Goal: Task Accomplishment & Management: Manage account settings

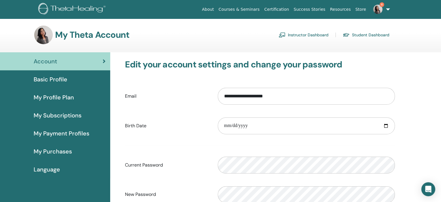
click at [294, 35] on link "Instructor Dashboard" at bounding box center [304, 34] width 50 height 9
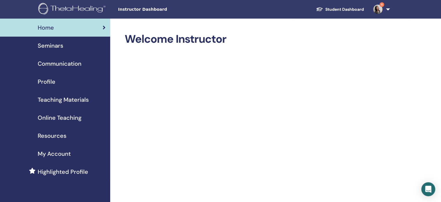
click at [65, 153] on span "My Account" at bounding box center [54, 153] width 33 height 9
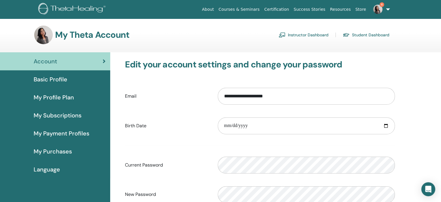
click at [294, 32] on link "Instructor Dashboard" at bounding box center [304, 34] width 50 height 9
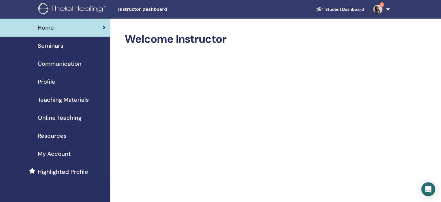
click at [52, 46] on span "Seminars" at bounding box center [51, 45] width 26 height 9
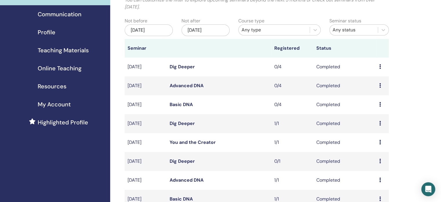
scroll to position [116, 0]
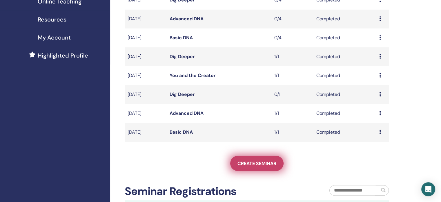
click at [258, 161] on span "Create seminar" at bounding box center [257, 163] width 39 height 6
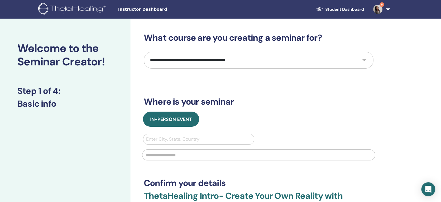
click at [321, 59] on select "**********" at bounding box center [259, 60] width 230 height 17
select select "*"
click at [144, 52] on select "**********" at bounding box center [259, 60] width 230 height 17
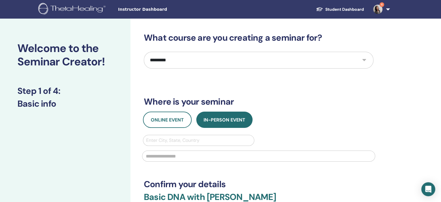
click at [231, 141] on div at bounding box center [198, 140] width 105 height 8
type input "*"
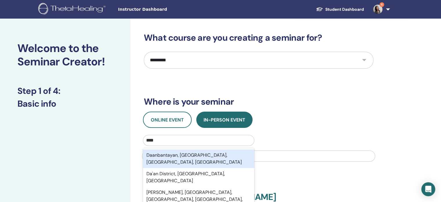
type input "****"
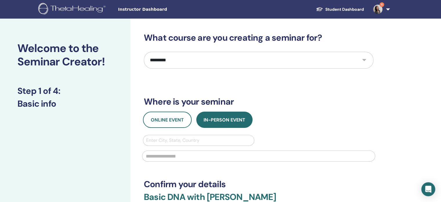
click at [304, 153] on input "text" at bounding box center [258, 155] width 233 height 11
click at [227, 140] on div at bounding box center [198, 140] width 105 height 8
type input "******"
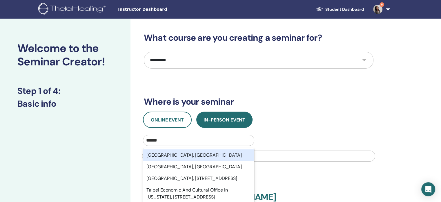
click at [211, 155] on div "Taipei City, TWN" at bounding box center [198, 155] width 111 height 12
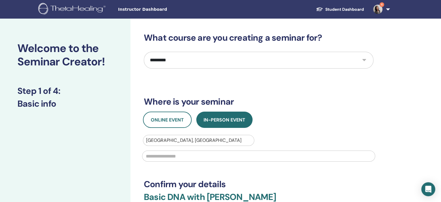
click at [212, 154] on input "text" at bounding box center [258, 155] width 233 height 11
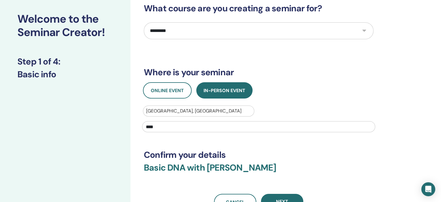
scroll to position [116, 0]
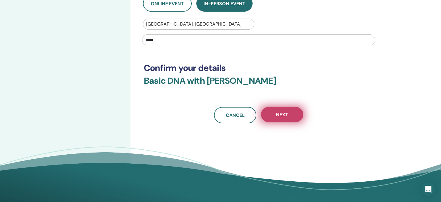
type input "****"
click at [287, 115] on span "Next" at bounding box center [282, 114] width 12 height 6
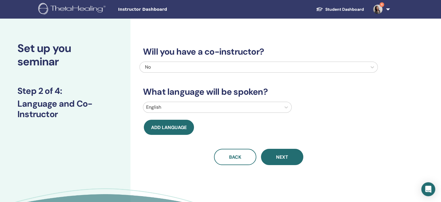
scroll to position [29, 0]
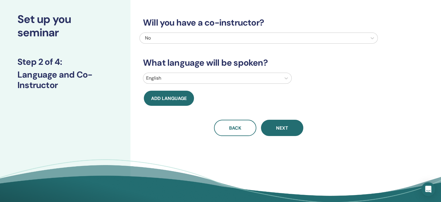
click at [209, 79] on div at bounding box center [212, 78] width 132 height 8
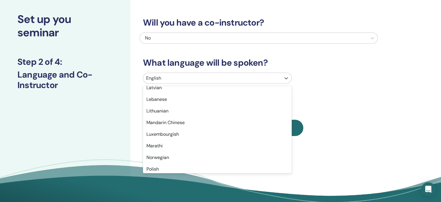
scroll to position [319, 0]
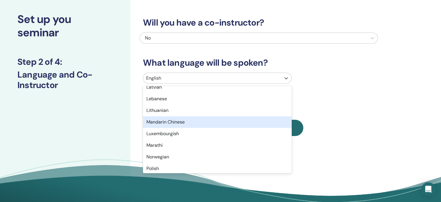
click at [210, 119] on div "Mandarin Chinese" at bounding box center [217, 122] width 149 height 12
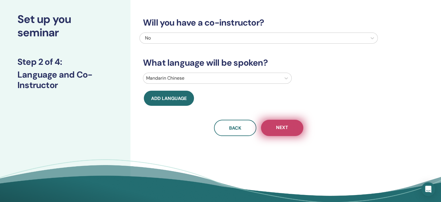
click at [294, 130] on button "Next" at bounding box center [282, 127] width 42 height 16
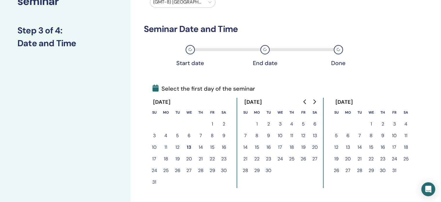
scroll to position [116, 0]
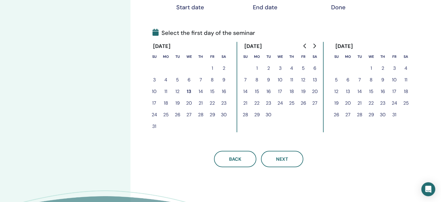
click at [213, 90] on button "15" at bounding box center [213, 92] width 12 height 12
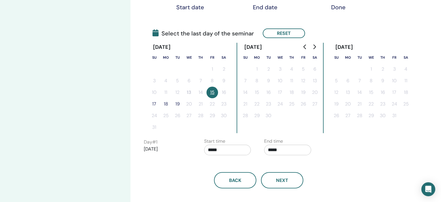
click at [153, 104] on button "17" at bounding box center [155, 104] width 12 height 12
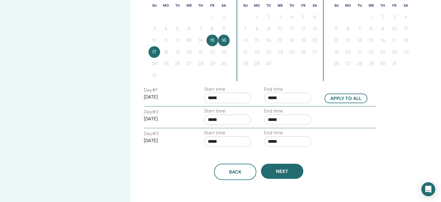
scroll to position [174, 0]
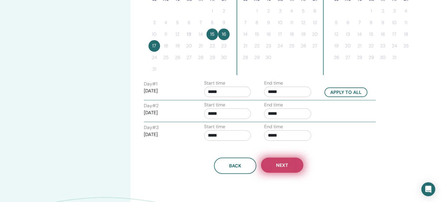
click at [286, 165] on span "Next" at bounding box center [282, 165] width 12 height 6
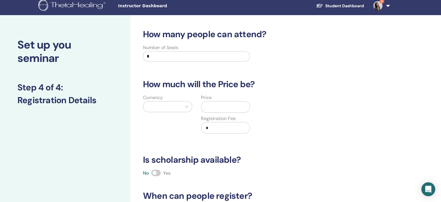
scroll to position [0, 0]
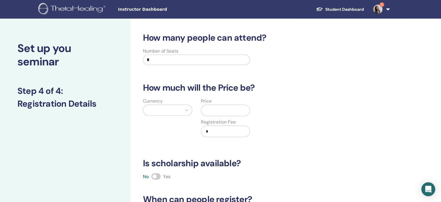
click at [169, 60] on input "*" at bounding box center [196, 60] width 107 height 10
type input "*"
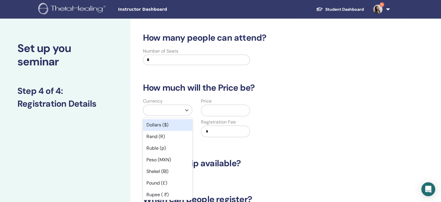
drag, startPoint x: 179, startPoint y: 113, endPoint x: 181, endPoint y: 108, distance: 5.5
click at [180, 112] on div at bounding box center [162, 110] width 38 height 10
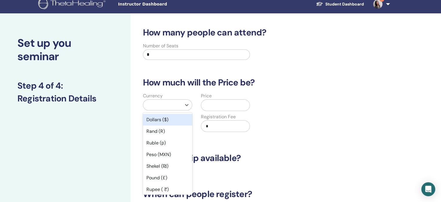
click at [169, 117] on div "Dollars ($)" at bounding box center [167, 120] width 49 height 12
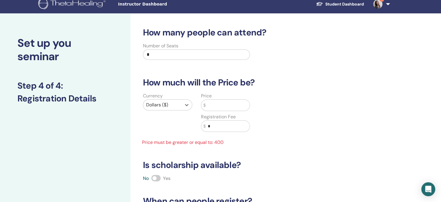
click at [211, 106] on input "text" at bounding box center [228, 104] width 44 height 11
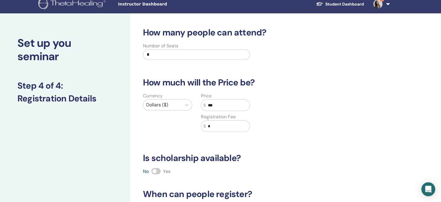
type input "***"
click at [234, 128] on input "*" at bounding box center [228, 125] width 44 height 11
type input "***"
click at [305, 153] on h3 "Is scholarship available?" at bounding box center [259, 158] width 238 height 10
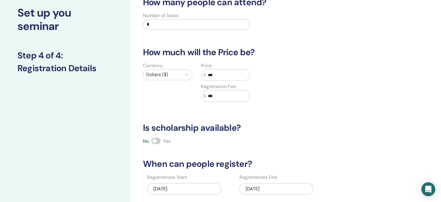
scroll to position [92, 0]
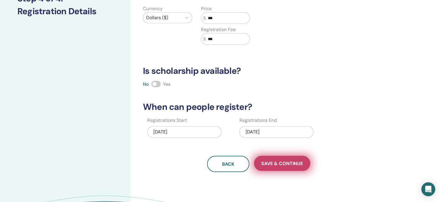
click at [278, 166] on button "Save & Continue" at bounding box center [282, 162] width 56 height 15
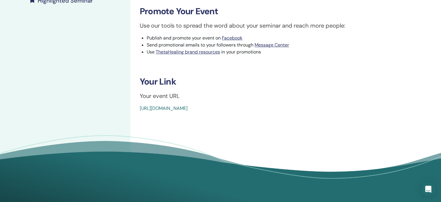
scroll to position [87, 0]
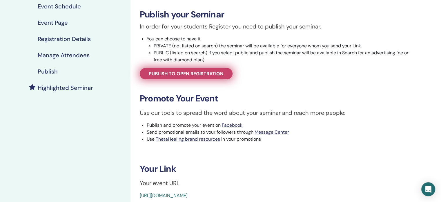
click at [205, 70] on link "Publish to open registration" at bounding box center [186, 73] width 93 height 11
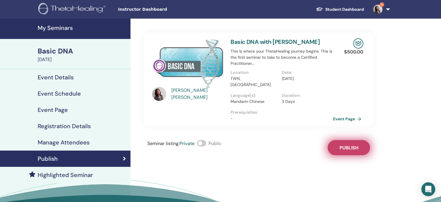
click at [361, 140] on button "Publish" at bounding box center [349, 147] width 42 height 15
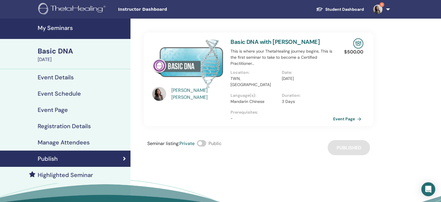
click at [54, 59] on div "[DATE]" at bounding box center [82, 59] width 89 height 7
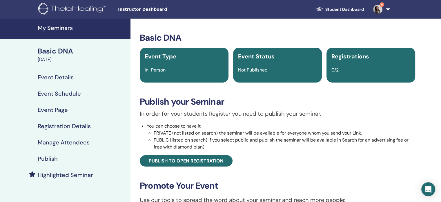
click at [59, 24] on h4 "My Seminars" at bounding box center [82, 27] width 89 height 7
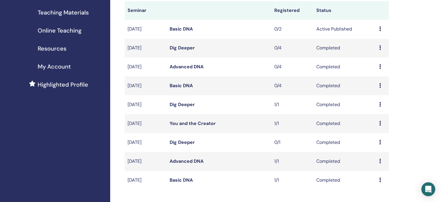
scroll to position [174, 0]
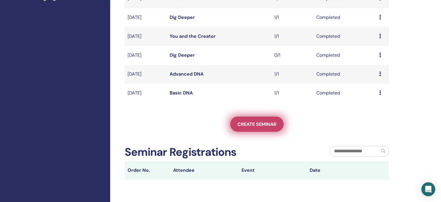
click at [266, 123] on span "Create seminar" at bounding box center [257, 124] width 39 height 6
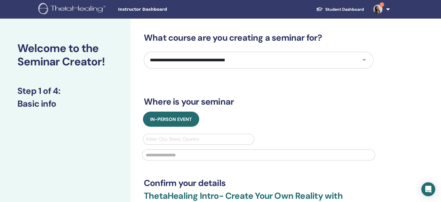
click at [309, 58] on select "**********" at bounding box center [259, 60] width 230 height 17
select select "*"
click at [144, 52] on select "**********" at bounding box center [259, 60] width 230 height 17
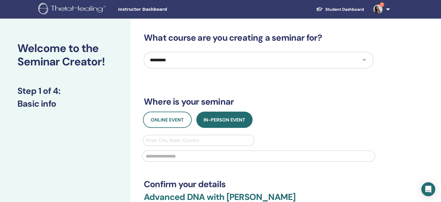
click at [207, 139] on div at bounding box center [198, 140] width 105 height 8
click at [198, 139] on div at bounding box center [198, 140] width 105 height 8
type input "******"
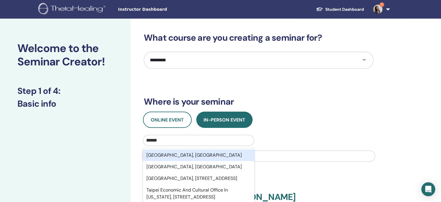
click at [180, 155] on div "[GEOGRAPHIC_DATA], [GEOGRAPHIC_DATA]" at bounding box center [198, 155] width 111 height 12
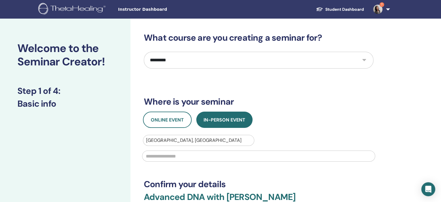
click at [180, 155] on input "text" at bounding box center [258, 155] width 233 height 11
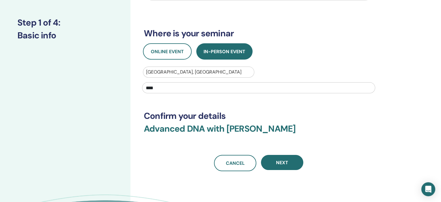
scroll to position [116, 0]
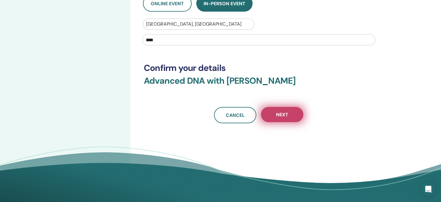
type input "****"
click at [291, 119] on button "Next" at bounding box center [282, 114] width 42 height 15
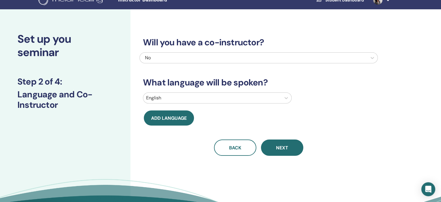
scroll to position [0, 0]
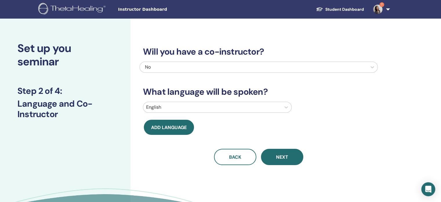
click at [202, 71] on div at bounding box center [254, 67] width 222 height 8
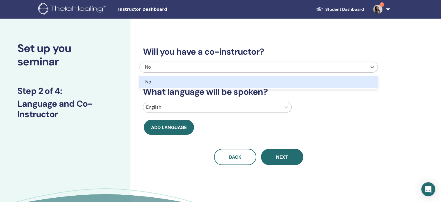
click at [180, 80] on div "No" at bounding box center [240, 81] width 191 height 7
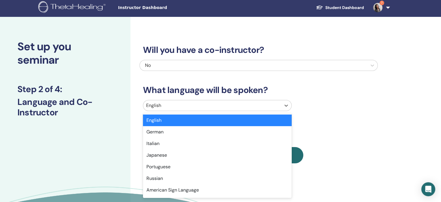
click at [176, 109] on div "English" at bounding box center [212, 105] width 138 height 10
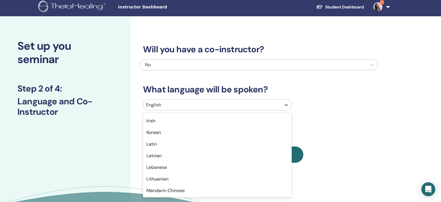
scroll to position [319, 0]
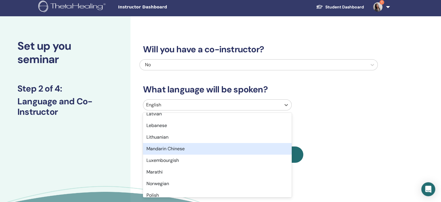
click at [190, 146] on div "Mandarin Chinese" at bounding box center [217, 149] width 149 height 12
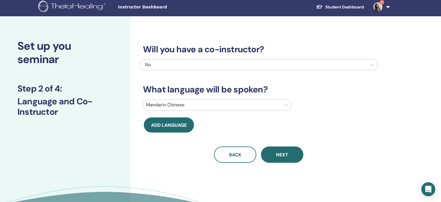
drag, startPoint x: 327, startPoint y: 161, endPoint x: 317, endPoint y: 161, distance: 10.7
click at [328, 161] on div "Back Next" at bounding box center [259, 154] width 238 height 16
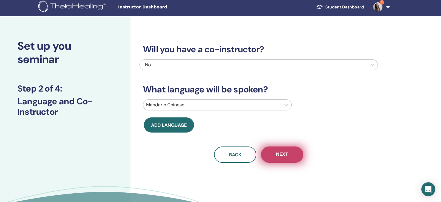
click at [288, 155] on span "Next" at bounding box center [282, 154] width 12 height 7
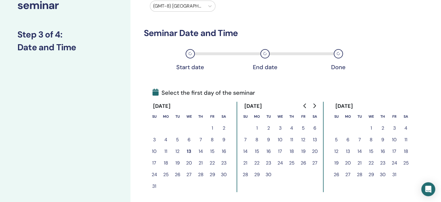
scroll to position [116, 0]
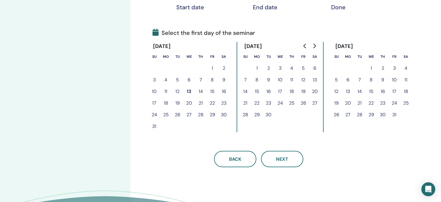
click at [189, 104] on button "20" at bounding box center [189, 103] width 12 height 12
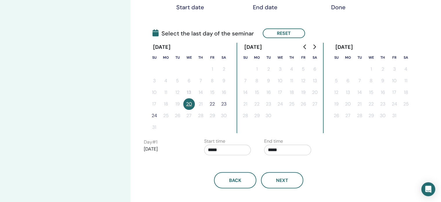
click at [210, 104] on button "22" at bounding box center [213, 104] width 12 height 12
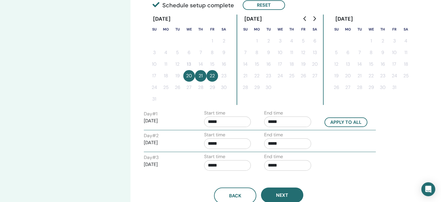
scroll to position [174, 0]
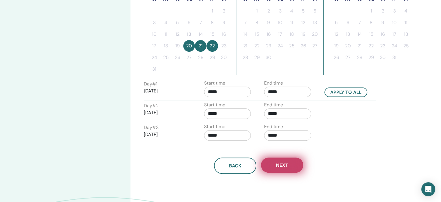
click at [281, 166] on span "Next" at bounding box center [282, 165] width 12 height 6
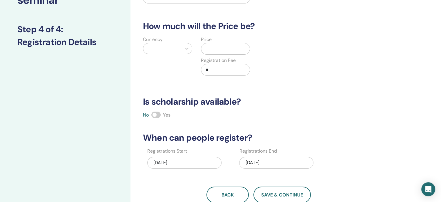
scroll to position [58, 0]
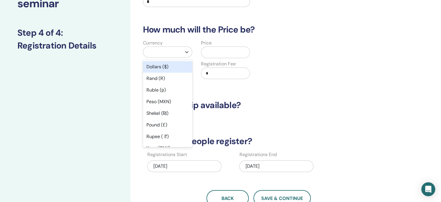
click at [156, 48] on div at bounding box center [162, 52] width 32 height 8
click at [179, 63] on div "Dollars ($)" at bounding box center [167, 67] width 49 height 12
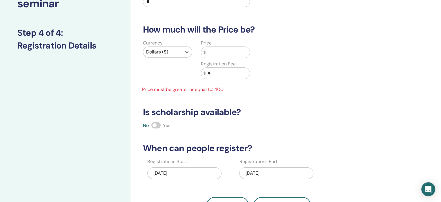
click at [222, 54] on input "text" at bounding box center [228, 52] width 44 height 11
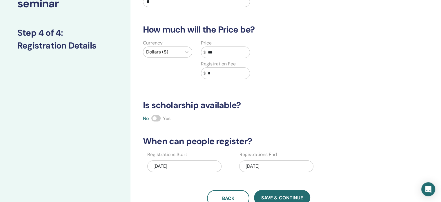
type input "***"
click at [227, 74] on input "*" at bounding box center [228, 73] width 44 height 11
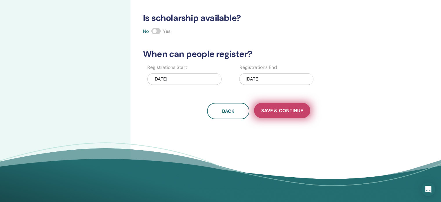
type input "***"
click at [286, 116] on button "Save & Continue" at bounding box center [282, 110] width 56 height 15
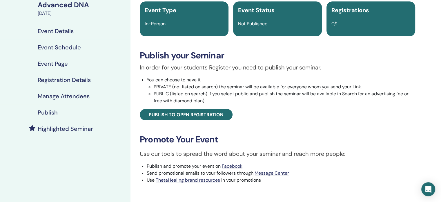
scroll to position [87, 0]
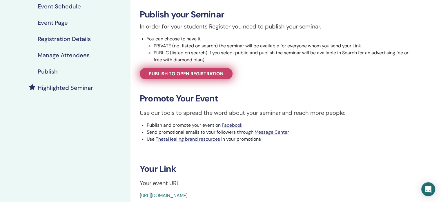
click at [177, 77] on link "Publish to open registration" at bounding box center [186, 73] width 93 height 11
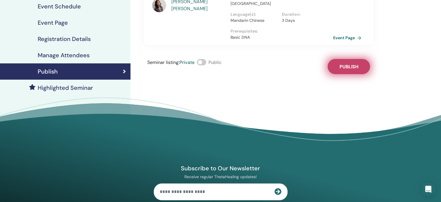
click at [350, 64] on button "Publish" at bounding box center [349, 66] width 42 height 15
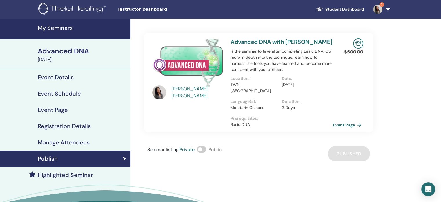
click at [76, 54] on div "Advanced DNA" at bounding box center [82, 51] width 89 height 10
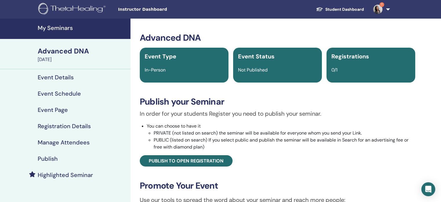
click at [68, 26] on h4 "My Seminars" at bounding box center [82, 27] width 89 height 7
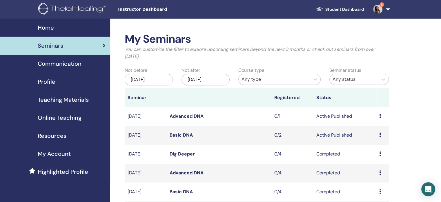
click at [379, 116] on icon at bounding box center [380, 115] width 2 height 5
click at [370, 130] on link "Edit" at bounding box center [368, 130] width 8 height 6
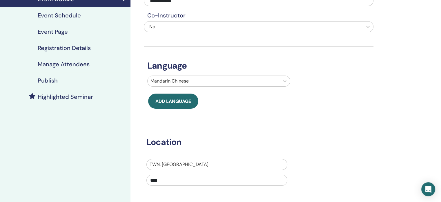
scroll to position [145, 0]
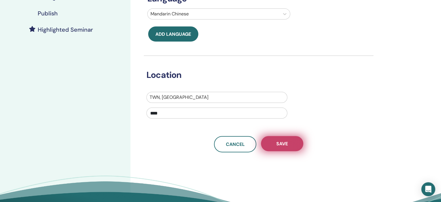
click at [294, 146] on button "Save" at bounding box center [282, 143] width 42 height 15
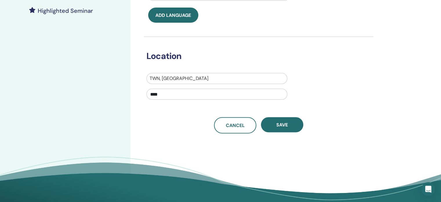
scroll to position [174, 0]
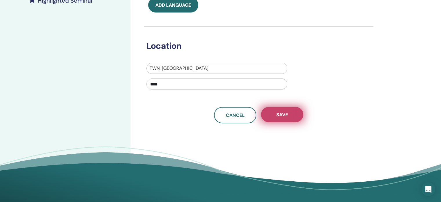
click at [276, 116] on span "Save" at bounding box center [282, 114] width 12 height 6
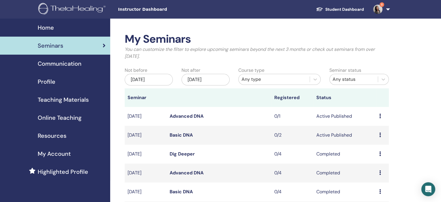
click at [378, 116] on td "Preview Edit Attendees Cancel" at bounding box center [382, 116] width 12 height 19
click at [379, 117] on icon at bounding box center [380, 115] width 2 height 5
click at [373, 129] on li "Edit" at bounding box center [375, 130] width 31 height 9
click at [381, 116] on icon at bounding box center [380, 115] width 2 height 5
click at [369, 131] on link "Edit" at bounding box center [369, 129] width 8 height 6
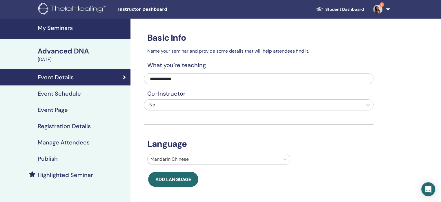
click at [56, 95] on h4 "Event Schedule" at bounding box center [59, 93] width 43 height 7
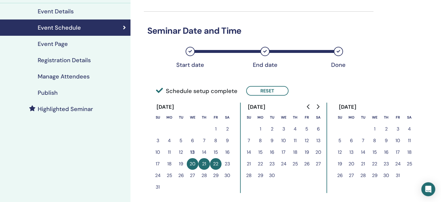
scroll to position [29, 0]
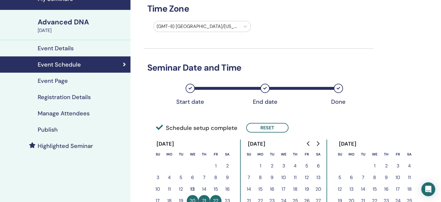
click at [61, 82] on h4 "Event Page" at bounding box center [53, 80] width 30 height 7
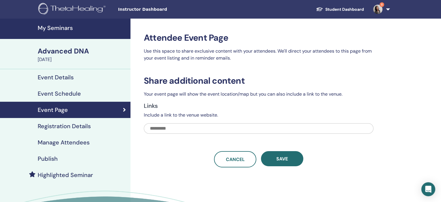
click at [71, 126] on h4 "Registration Details" at bounding box center [64, 125] width 53 height 7
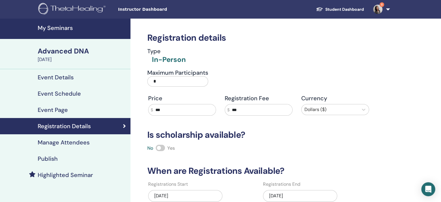
click at [164, 81] on input "*" at bounding box center [177, 81] width 61 height 10
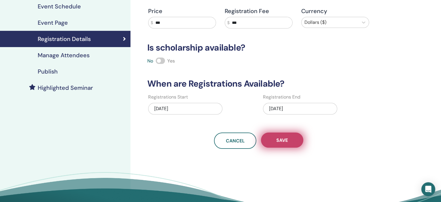
type input "*"
click at [278, 143] on button "Save" at bounding box center [282, 139] width 42 height 15
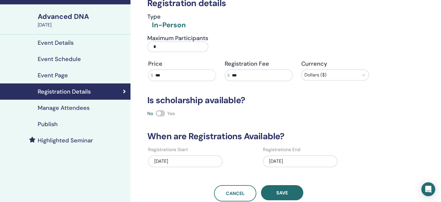
scroll to position [0, 0]
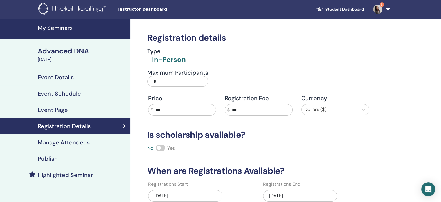
click at [60, 24] on h4 "My Seminars" at bounding box center [82, 27] width 89 height 7
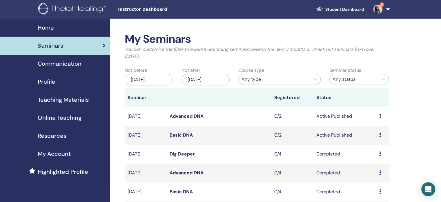
click at [48, 30] on span "Home" at bounding box center [46, 27] width 16 height 9
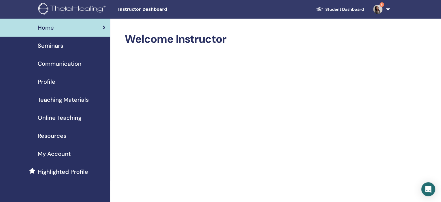
click at [50, 45] on span "Seminars" at bounding box center [51, 45] width 26 height 9
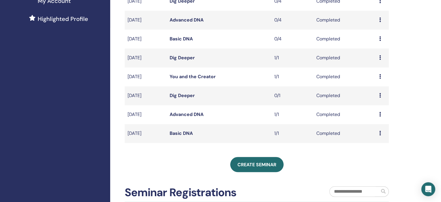
scroll to position [203, 0]
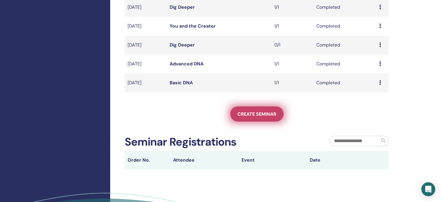
click at [262, 113] on span "Create seminar" at bounding box center [257, 114] width 39 height 6
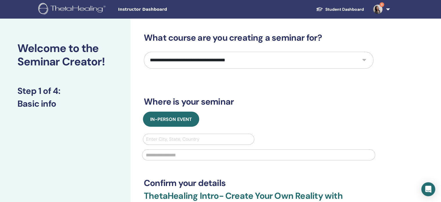
drag, startPoint x: 312, startPoint y: 60, endPoint x: 291, endPoint y: 60, distance: 20.9
click at [312, 60] on select "**********" at bounding box center [259, 60] width 230 height 17
select select "**"
click at [144, 52] on select "**********" at bounding box center [259, 60] width 230 height 17
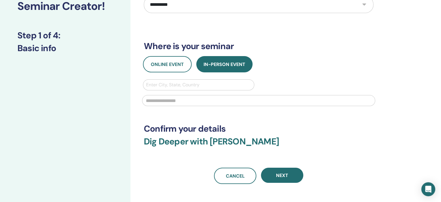
scroll to position [58, 0]
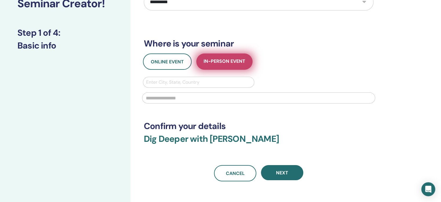
click at [227, 64] on span "In-Person Event" at bounding box center [225, 61] width 42 height 7
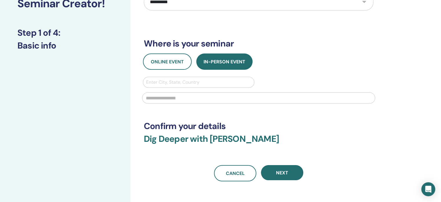
click at [216, 86] on div "Enter City, State, Country" at bounding box center [198, 82] width 111 height 10
click at [213, 81] on div at bounding box center [198, 82] width 105 height 8
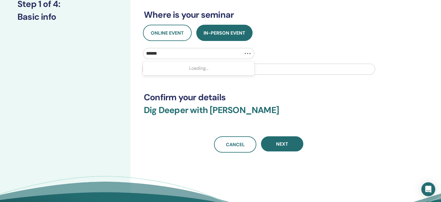
scroll to position [87, 0]
type input "******"
click at [291, 68] on input "text" at bounding box center [258, 68] width 233 height 11
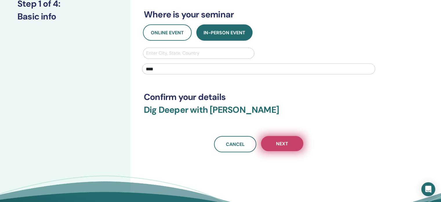
type input "****"
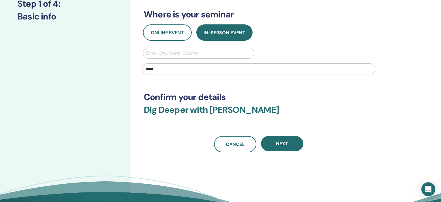
click at [296, 138] on button "Next" at bounding box center [282, 143] width 42 height 15
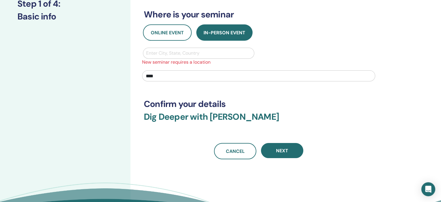
click at [186, 55] on div at bounding box center [198, 53] width 105 height 8
type input "******"
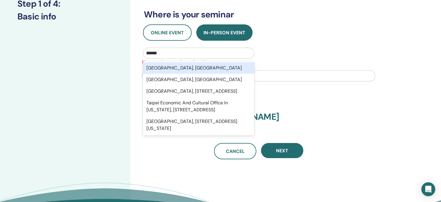
click at [186, 69] on div "Taipei City, TWN" at bounding box center [198, 68] width 111 height 12
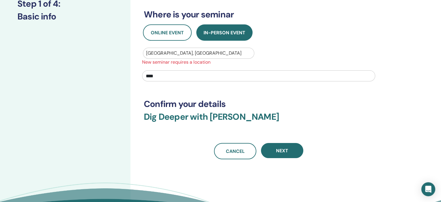
click at [176, 75] on input "****" at bounding box center [258, 75] width 233 height 11
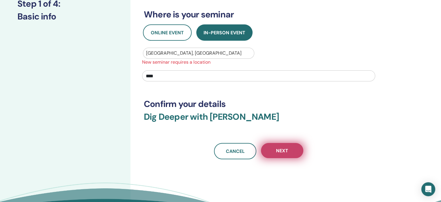
click at [279, 153] on button "Next" at bounding box center [282, 150] width 42 height 15
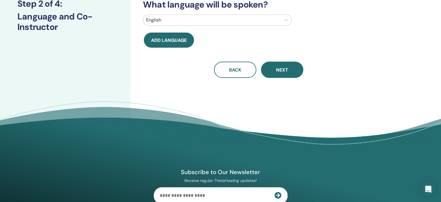
scroll to position [0, 0]
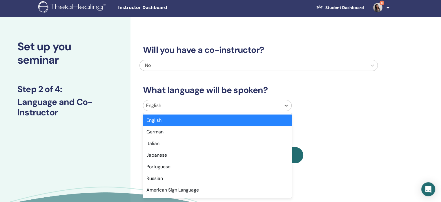
click at [209, 108] on div at bounding box center [212, 105] width 132 height 8
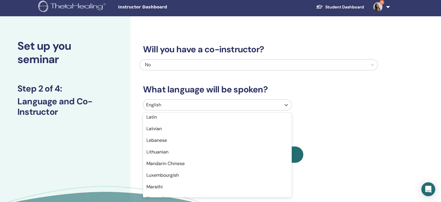
scroll to position [348, 0]
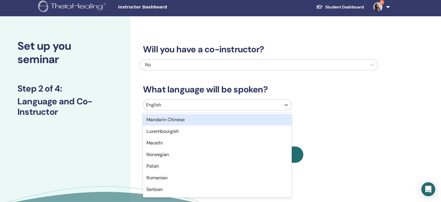
click at [211, 117] on div "Mandarin Chinese" at bounding box center [217, 120] width 149 height 12
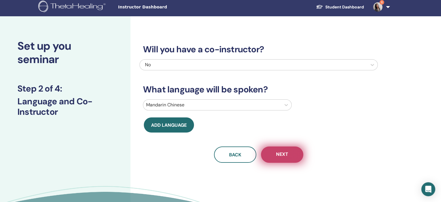
click at [288, 158] on button "Next" at bounding box center [282, 154] width 42 height 16
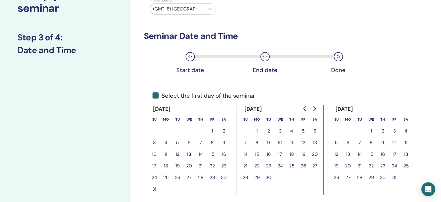
scroll to position [89, 0]
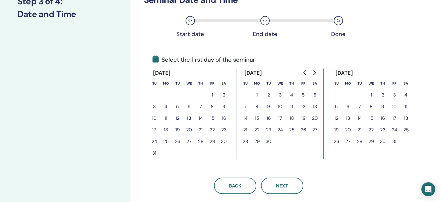
click at [225, 142] on button "30" at bounding box center [224, 141] width 12 height 12
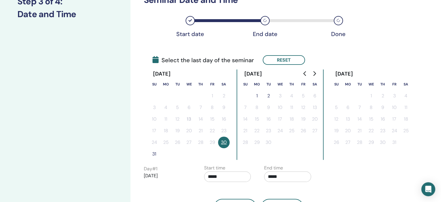
click at [152, 154] on button "31" at bounding box center [155, 154] width 12 height 12
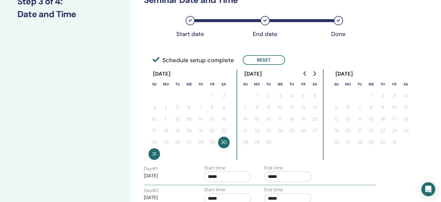
scroll to position [147, 0]
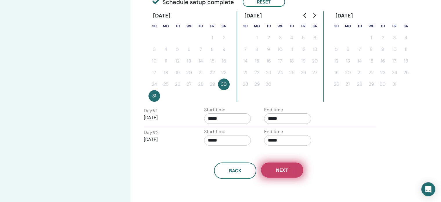
click at [285, 171] on span "Next" at bounding box center [282, 170] width 12 height 6
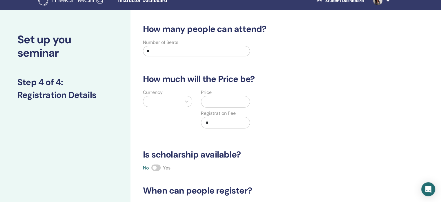
scroll to position [2, 0]
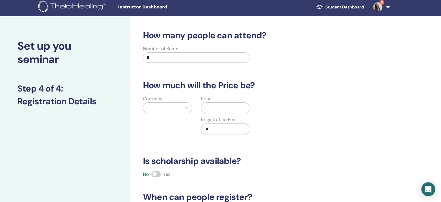
click at [152, 56] on input "*" at bounding box center [196, 57] width 107 height 10
type input "*"
click at [176, 108] on div at bounding box center [162, 108] width 32 height 8
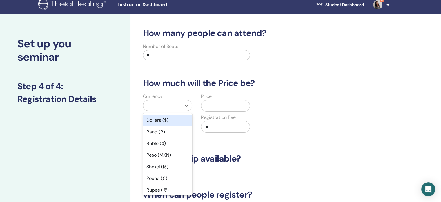
scroll to position [5, 0]
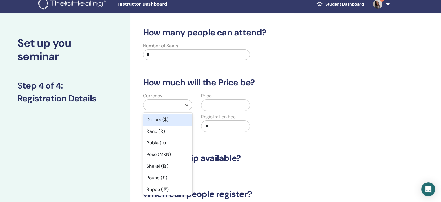
click at [171, 118] on div "Dollars ($)" at bounding box center [167, 120] width 49 height 12
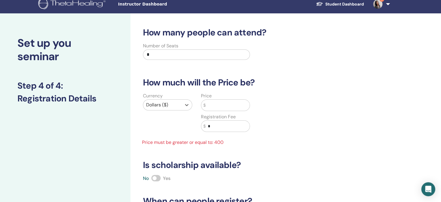
click at [217, 104] on input "text" at bounding box center [228, 104] width 44 height 11
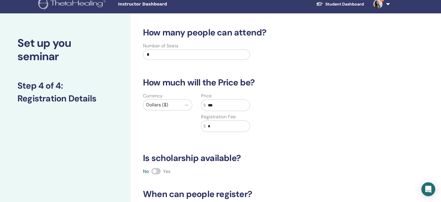
type input "***"
click at [224, 129] on input "*" at bounding box center [228, 125] width 44 height 11
type input "*"
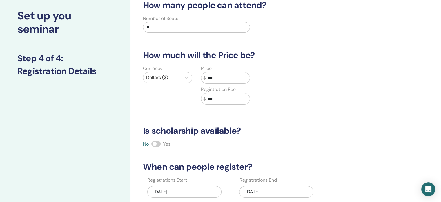
scroll to position [63, 0]
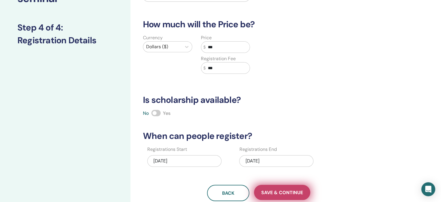
type input "***"
click at [295, 190] on span "Save & Continue" at bounding box center [282, 192] width 42 height 6
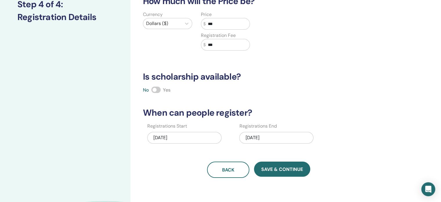
scroll to position [121, 0]
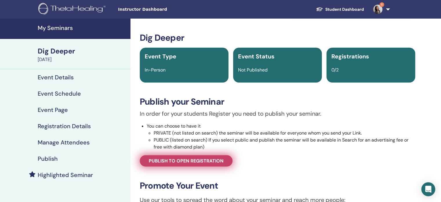
click at [193, 162] on span "Publish to open registration" at bounding box center [186, 160] width 75 height 6
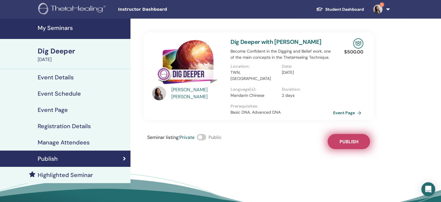
click at [356, 138] on span "Publish" at bounding box center [349, 141] width 19 height 6
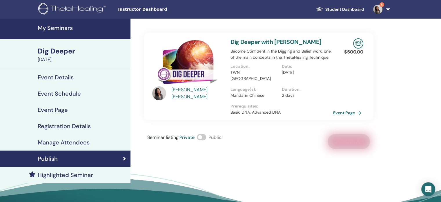
click at [57, 27] on h4 "My Seminars" at bounding box center [82, 27] width 89 height 7
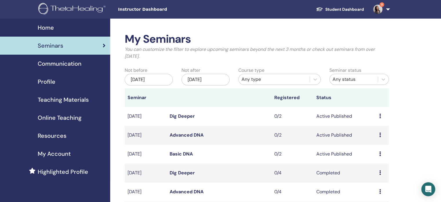
click at [379, 114] on icon at bounding box center [380, 115] width 2 height 5
click at [182, 117] on link "Dig Deeper" at bounding box center [182, 116] width 25 height 6
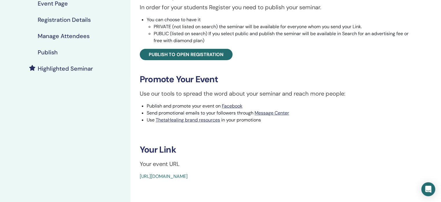
scroll to position [116, 0]
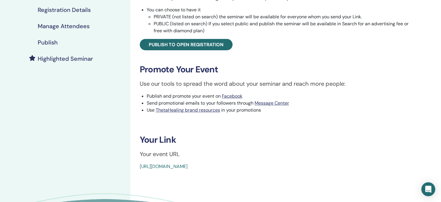
click at [225, 52] on div "Dig Deeper Event Type In-Person Event Status Active Published Registrations 0/2…" at bounding box center [277, 42] width 287 height 253
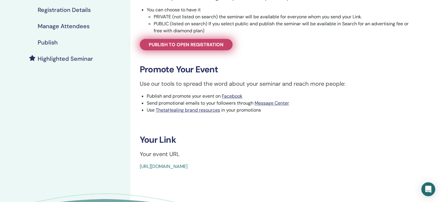
click at [224, 46] on link "Publish to open registration" at bounding box center [186, 44] width 93 height 11
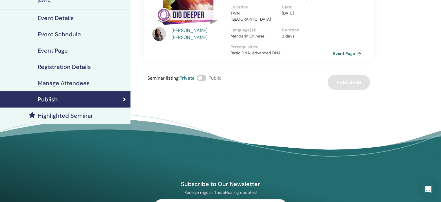
scroll to position [11, 0]
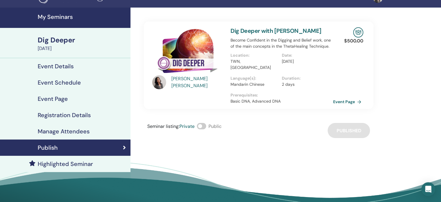
click at [52, 42] on div "Dig Deeper" at bounding box center [82, 40] width 89 height 10
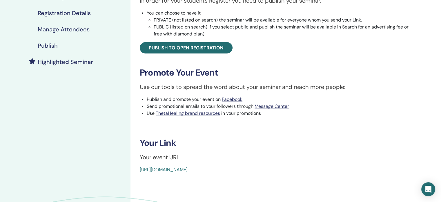
scroll to position [127, 0]
